Goal: Information Seeking & Learning: Learn about a topic

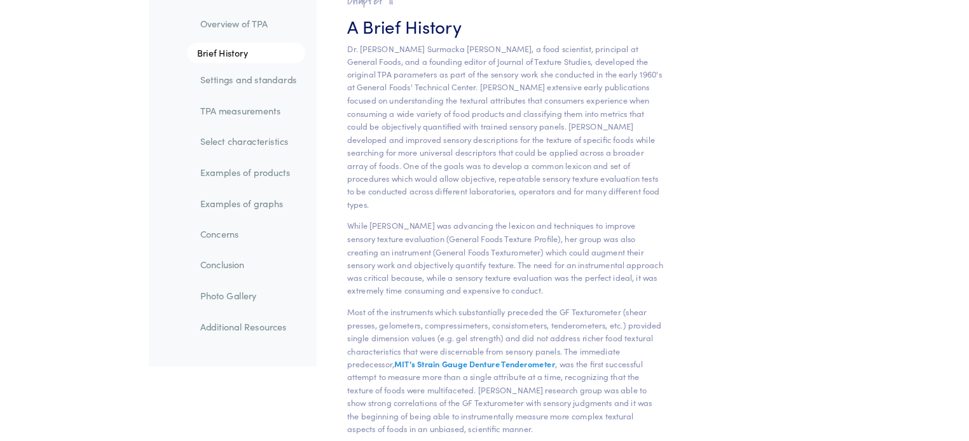
scroll to position [891, 0]
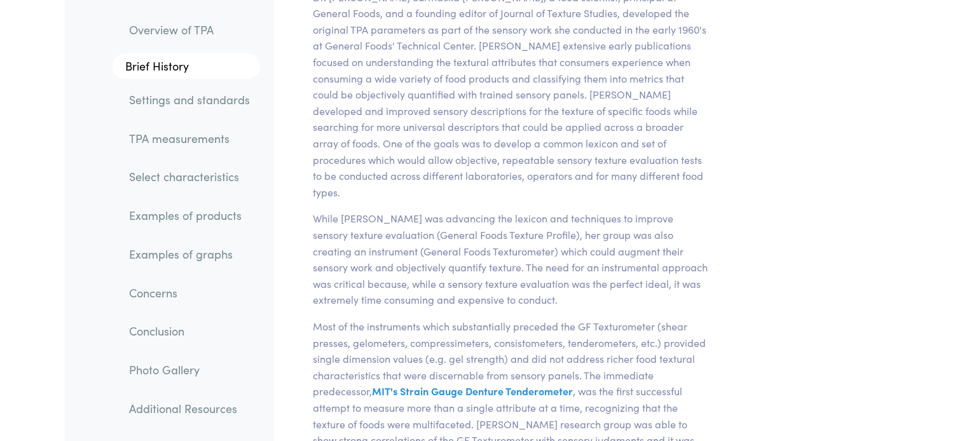
drag, startPoint x: 1018, startPoint y: 4, endPoint x: 757, endPoint y: 138, distance: 293.3
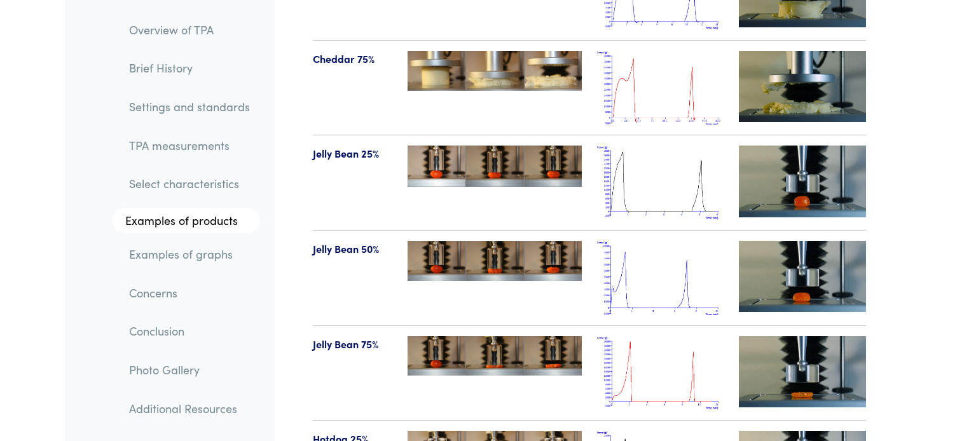
scroll to position [8321, 0]
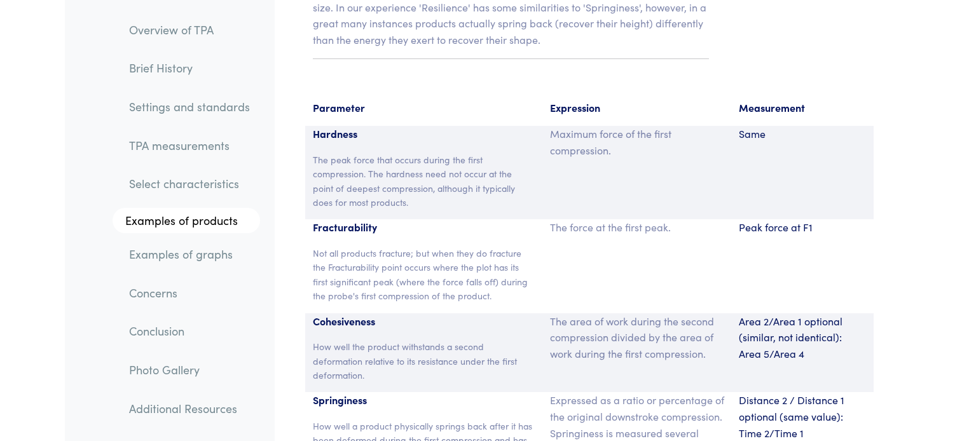
drag, startPoint x: 972, startPoint y: 140, endPoint x: 616, endPoint y: 242, distance: 370.7
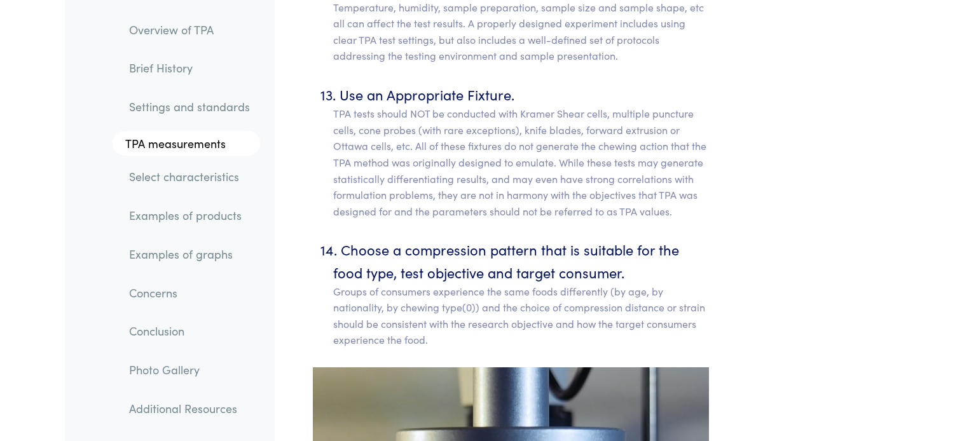
scroll to position [7473, 0]
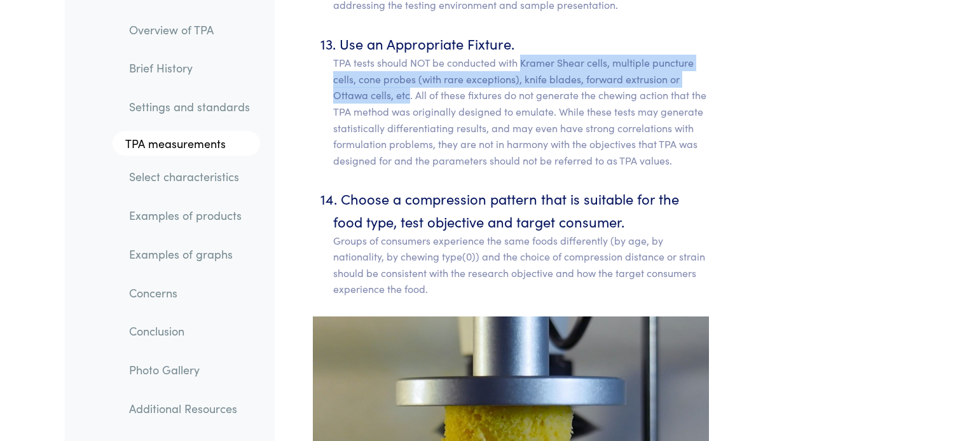
drag, startPoint x: 522, startPoint y: 48, endPoint x: 410, endPoint y: 85, distance: 117.9
click at [410, 85] on p "TPA tests should NOT be conducted with Kramer Shear cells, multiple puncture ce…" at bounding box center [521, 112] width 376 height 114
copy p "[PERSON_NAME] Shear cells, multiple puncture cells, cone probes (with rare exce…"
click at [615, 55] on p "TPA tests should NOT be conducted with Kramer Shear cells, multiple puncture ce…" at bounding box center [521, 112] width 376 height 114
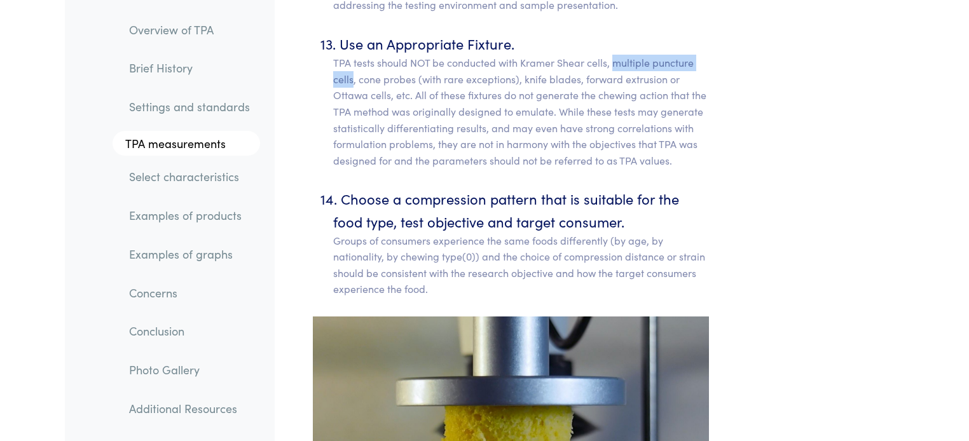
drag, startPoint x: 615, startPoint y: 45, endPoint x: 351, endPoint y: 67, distance: 264.9
click at [351, 67] on p "TPA tests should NOT be conducted with Kramer Shear cells, multiple puncture ce…" at bounding box center [521, 112] width 376 height 114
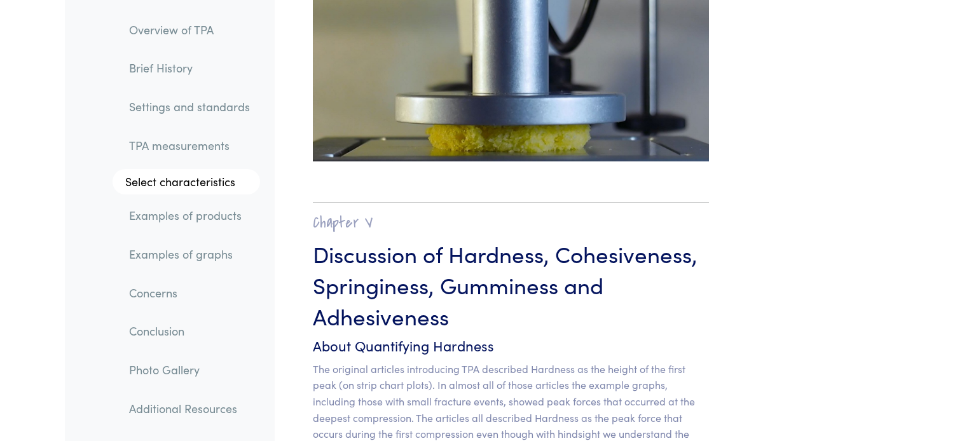
scroll to position [9814, 0]
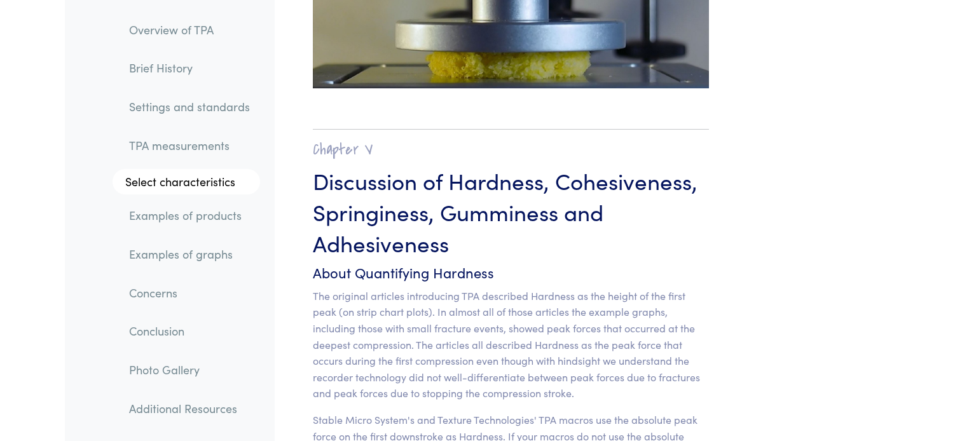
drag, startPoint x: 458, startPoint y: 206, endPoint x: 387, endPoint y: 186, distance: 73.5
click at [387, 186] on h3 "Discussion of Hardness, Cohesiveness, Springiness, Gumminess and Adhesiveness" at bounding box center [511, 212] width 396 height 94
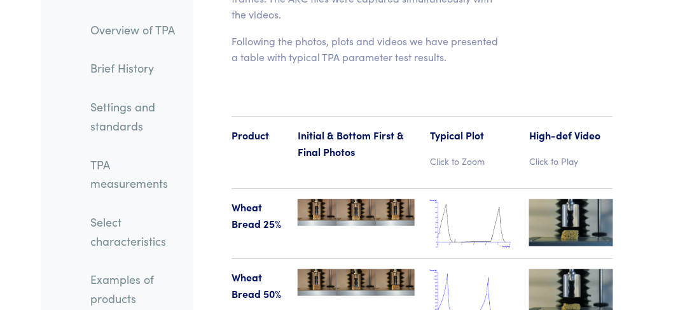
scroll to position [17096, 0]
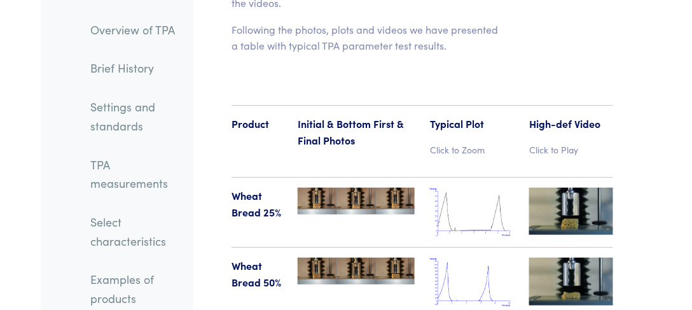
click at [568, 142] on p "Click to Play" at bounding box center [571, 149] width 84 height 14
click at [555, 142] on p "Click to Play" at bounding box center [571, 149] width 84 height 14
click at [552, 188] on img at bounding box center [571, 211] width 84 height 47
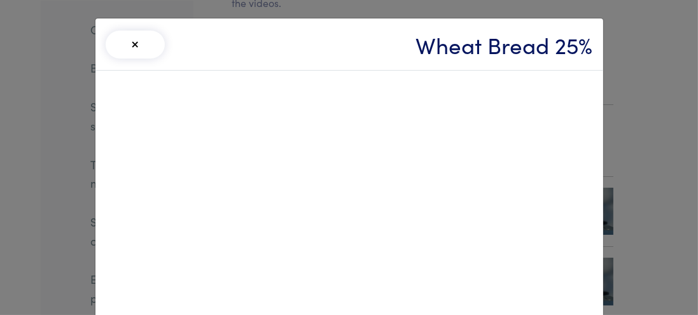
click at [616, 120] on div "× Wheat Bread 25%" at bounding box center [349, 157] width 698 height 315
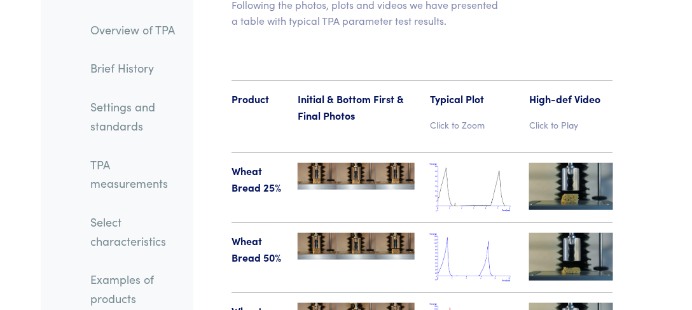
scroll to position [17132, 0]
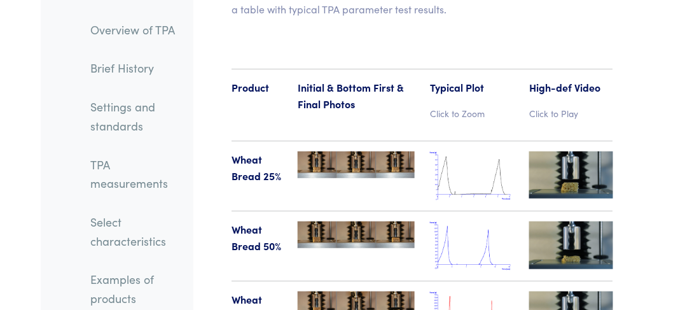
click at [566, 221] on img at bounding box center [571, 244] width 84 height 47
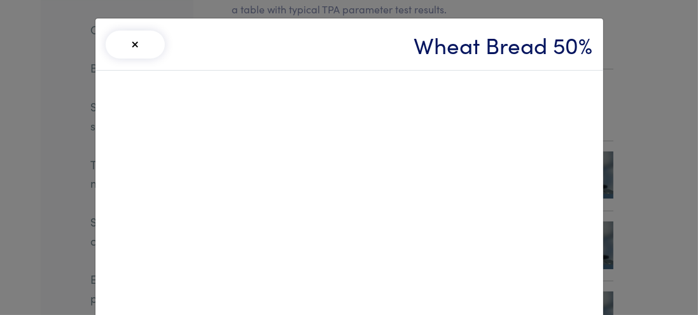
click at [143, 55] on button "×" at bounding box center [136, 45] width 60 height 28
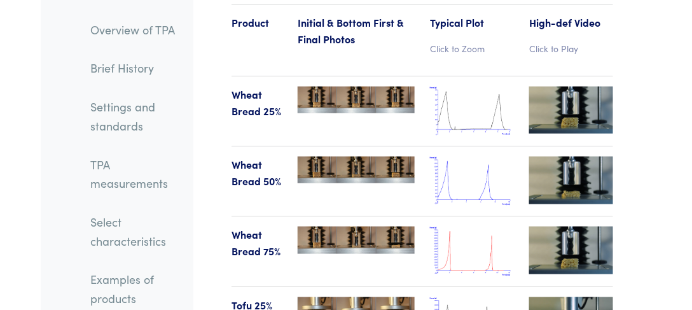
scroll to position [17205, 0]
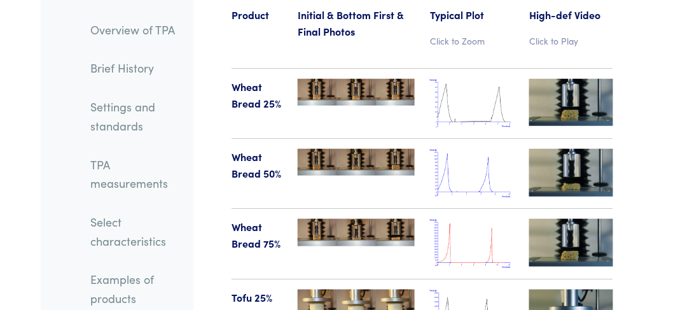
click at [589, 219] on img at bounding box center [571, 242] width 84 height 47
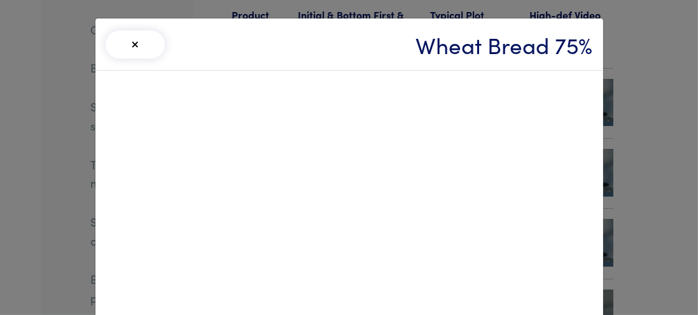
click at [148, 55] on button "×" at bounding box center [136, 45] width 60 height 28
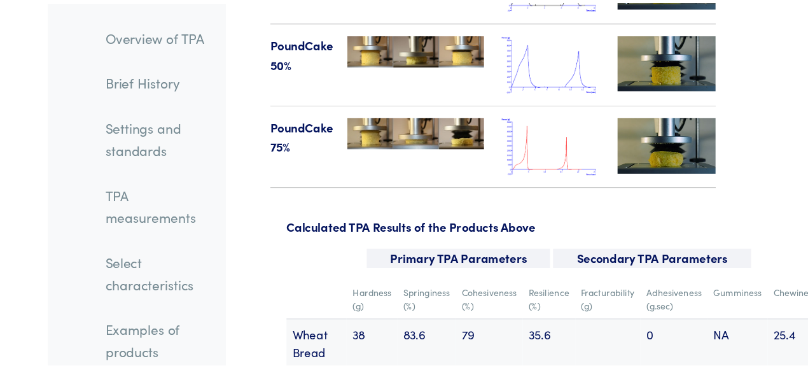
scroll to position [18586, 0]
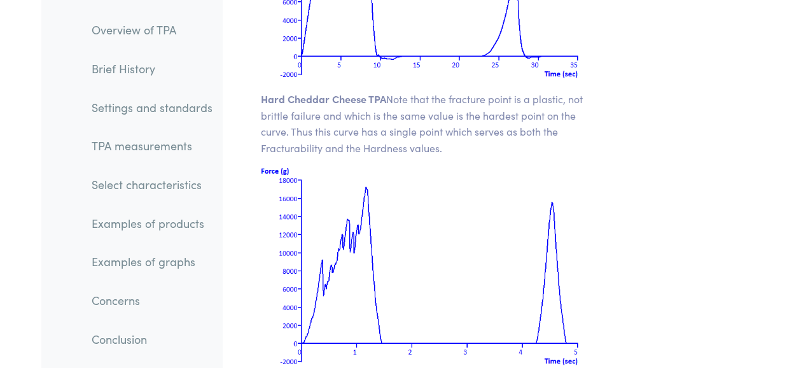
drag, startPoint x: 697, startPoint y: 1, endPoint x: 612, endPoint y: 235, distance: 249.7
click at [612, 235] on section "Chapter VII Examples of TPA Graphs The following are a few typical TPA plots: H…" at bounding box center [426, 318] width 393 height 2457
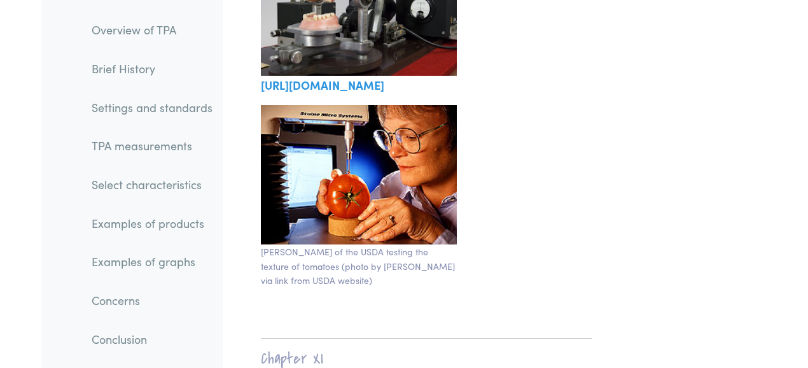
scroll to position [23336, 0]
